Goal: Information Seeking & Learning: Learn about a topic

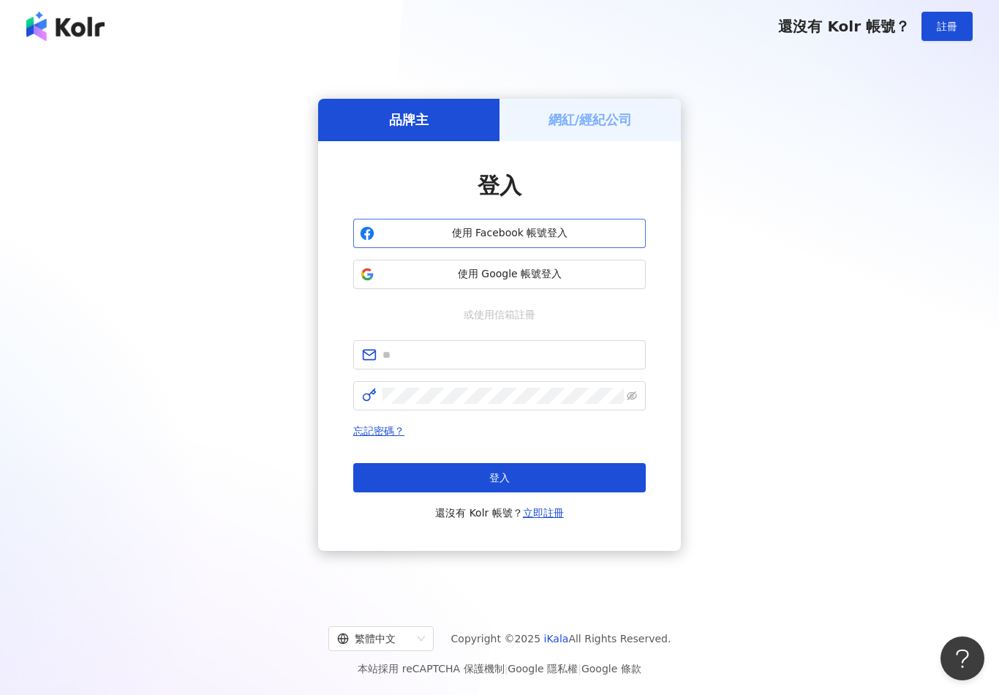
click at [583, 237] on span "使用 Facebook 帳號登入" at bounding box center [509, 233] width 259 height 15
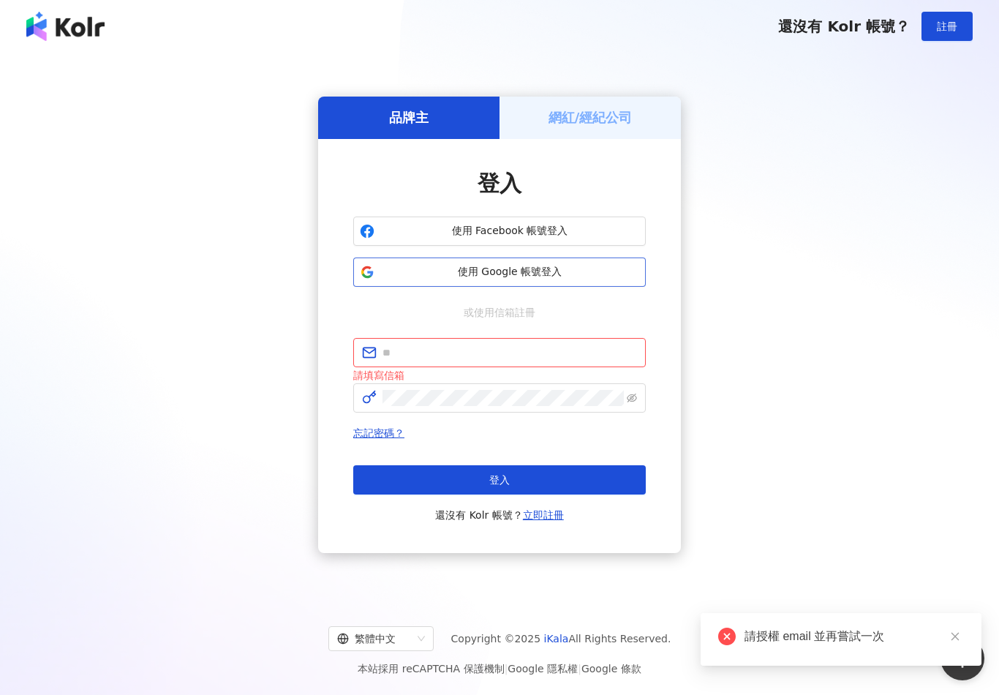
click at [570, 279] on span "使用 Google 帳號登入" at bounding box center [509, 272] width 259 height 15
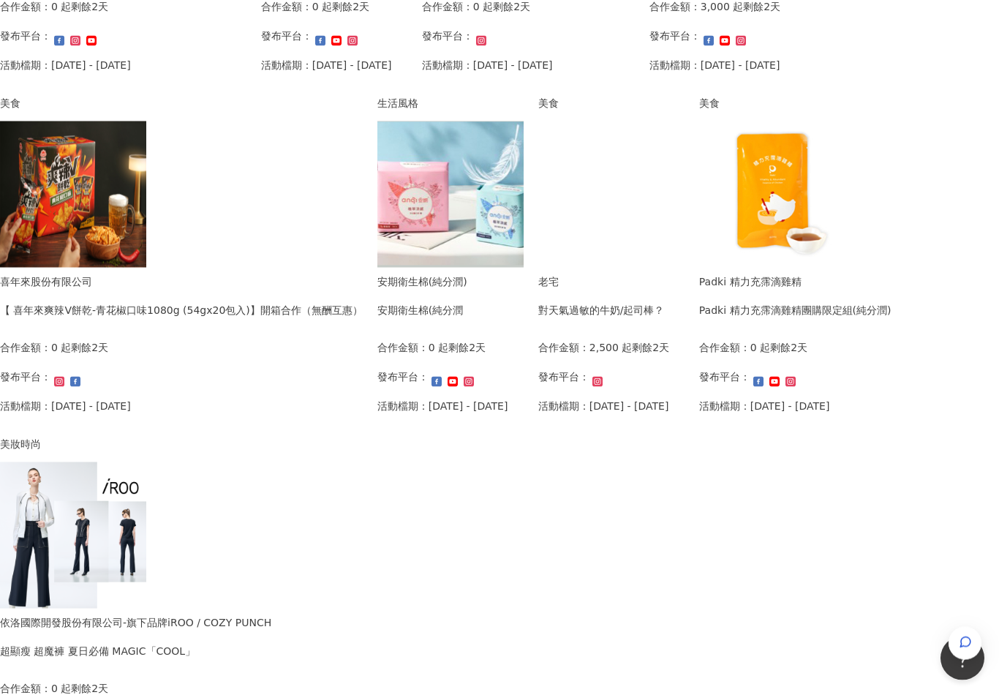
scroll to position [671, 0]
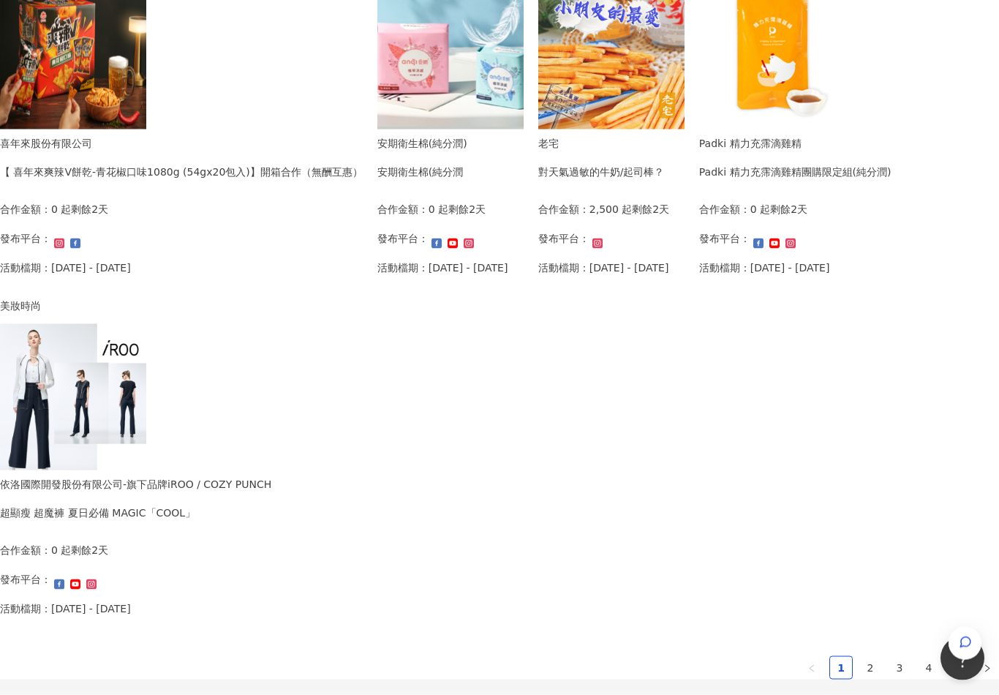
click at [146, 415] on img at bounding box center [73, 397] width 146 height 146
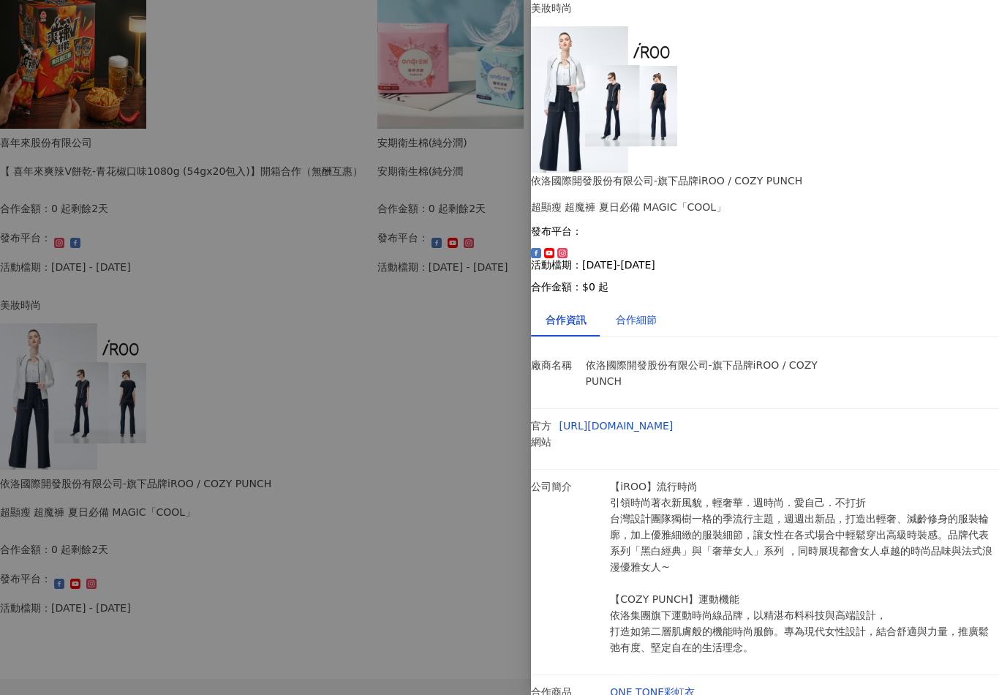
click at [657, 311] on div "合作細節" at bounding box center [636, 319] width 41 height 16
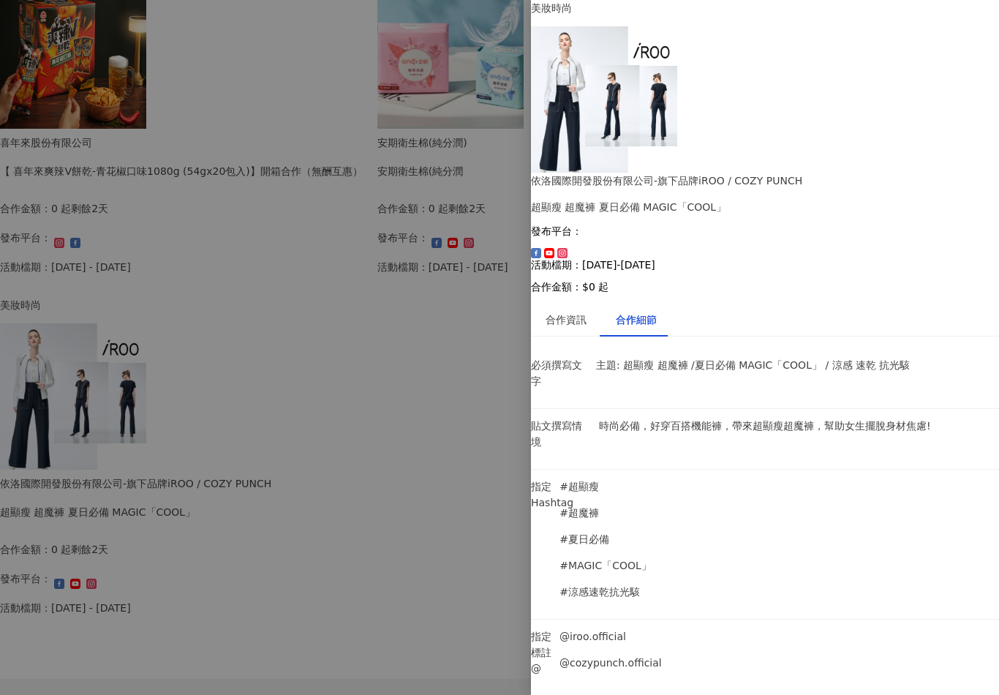
scroll to position [810, 0]
click at [464, 641] on div at bounding box center [499, 347] width 999 height 695
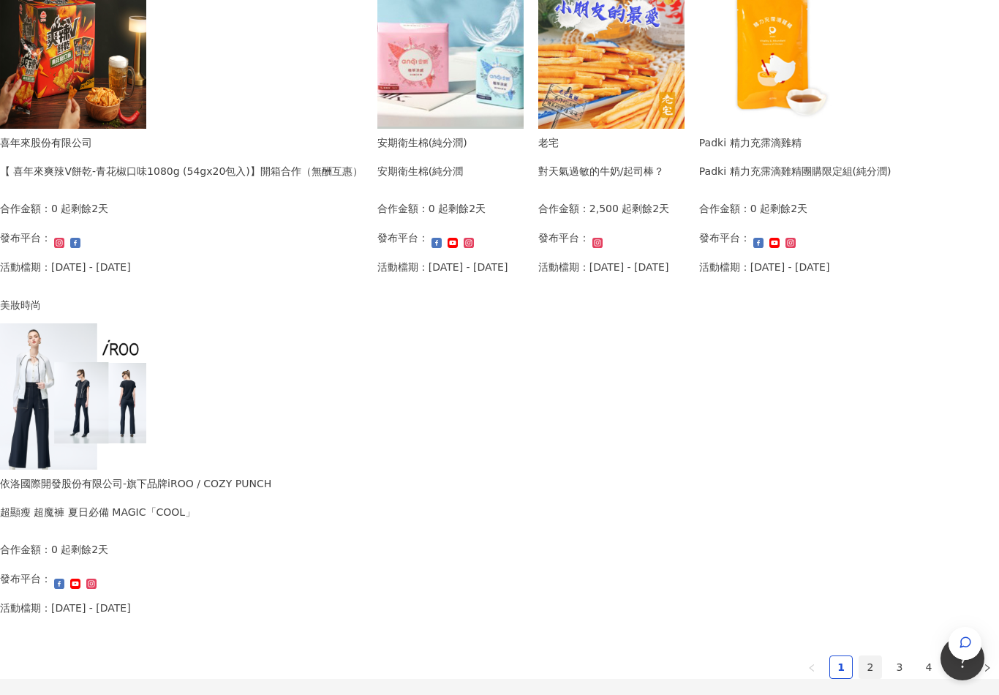
click at [859, 662] on link "2" at bounding box center [870, 667] width 22 height 22
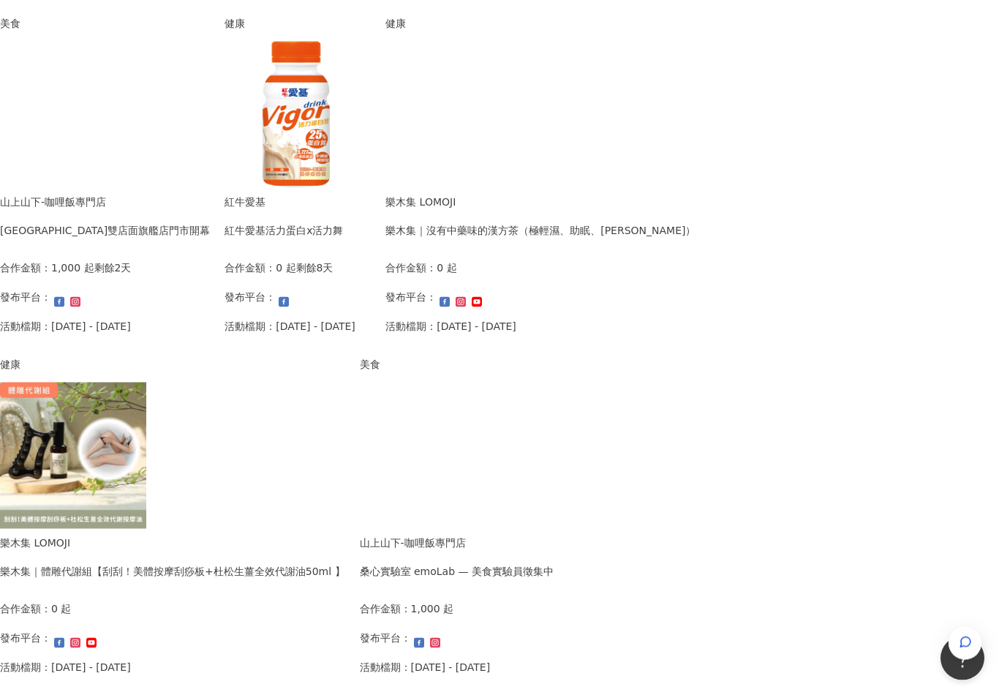
scroll to position [728, 0]
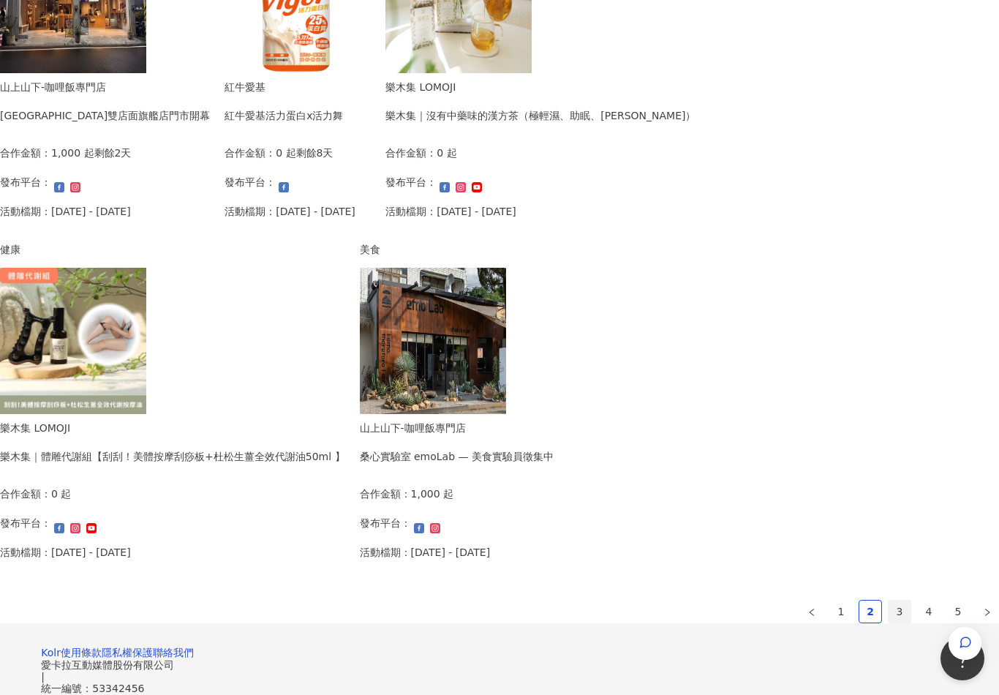
click at [888, 613] on link "3" at bounding box center [899, 611] width 22 height 22
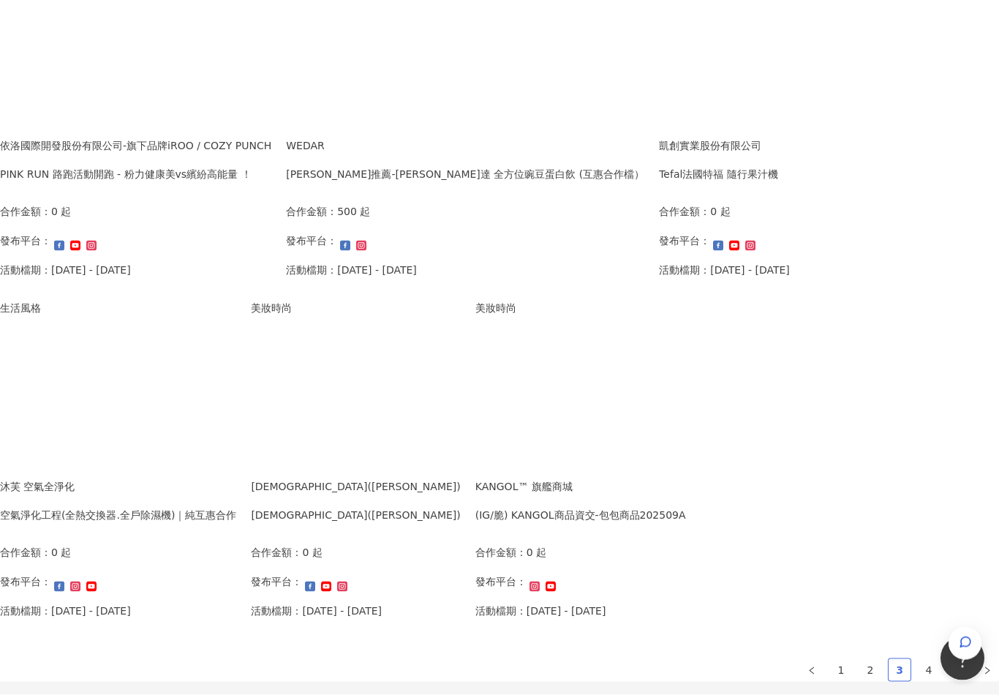
scroll to position [676, 0]
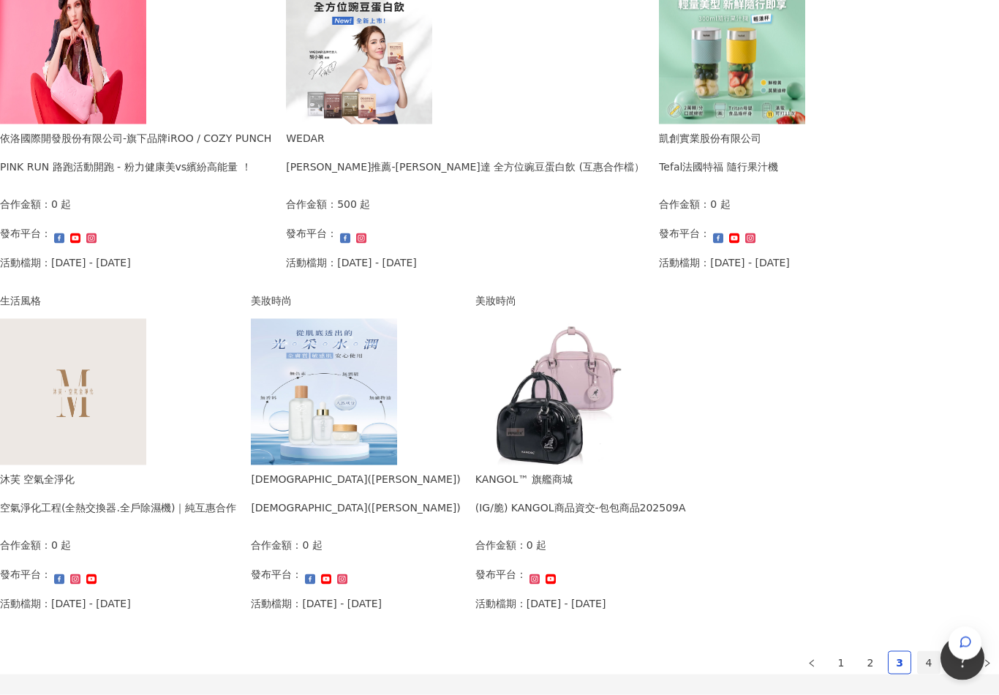
click at [918, 659] on link "4" at bounding box center [929, 663] width 22 height 22
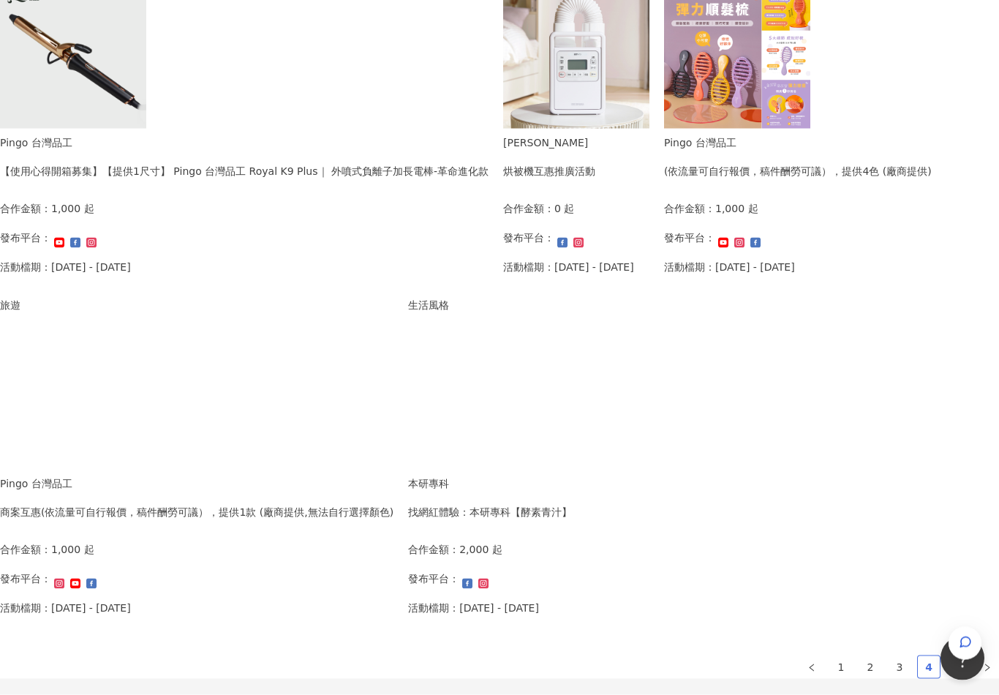
scroll to position [703, 0]
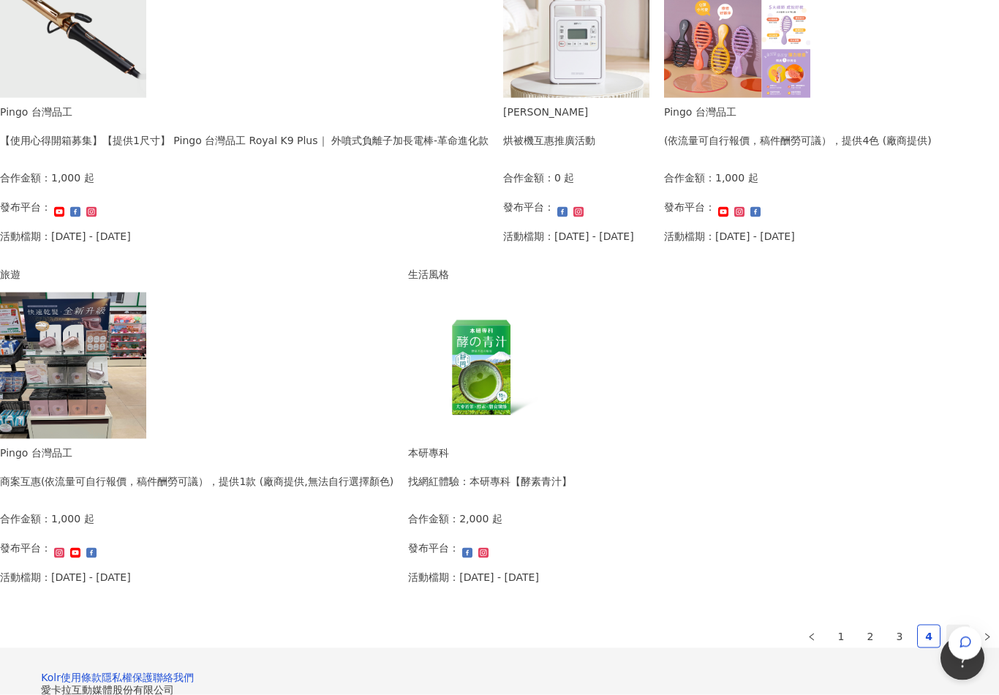
click at [947, 635] on link "5" at bounding box center [958, 636] width 22 height 22
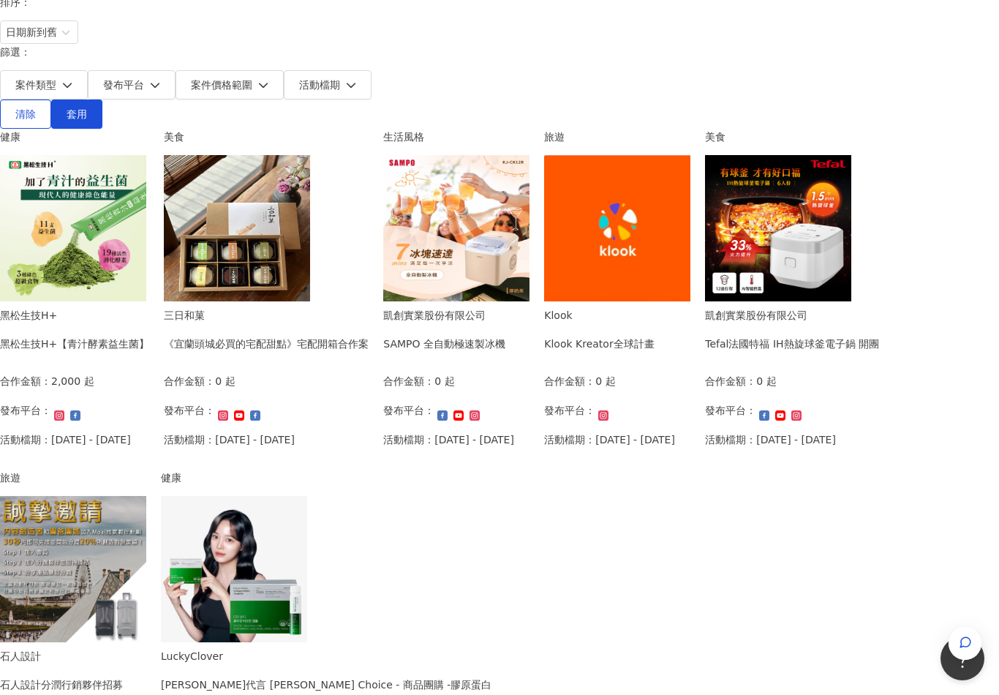
scroll to position [0, 0]
